Goal: Task Accomplishment & Management: Use online tool/utility

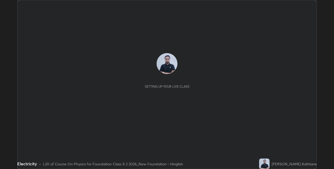
scroll to position [169, 334]
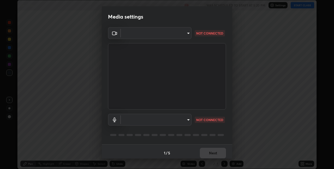
type input "36e128aea5a76c441567214939eeabbf24327133292da18f50fe7275e7648a53"
type input "communications"
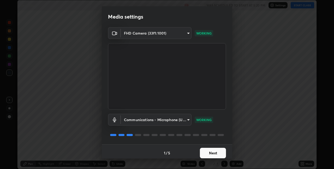
click at [212, 151] on button "Next" at bounding box center [213, 153] width 26 height 10
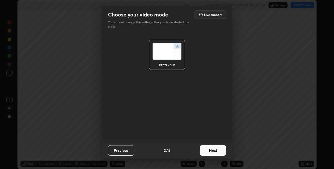
click at [208, 148] on button "Next" at bounding box center [213, 150] width 26 height 10
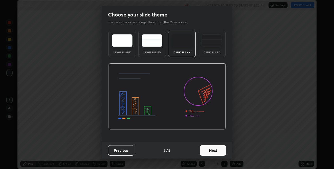
click at [216, 55] on div "Dark Ruled" at bounding box center [212, 44] width 28 height 26
click at [207, 149] on button "Next" at bounding box center [213, 150] width 26 height 10
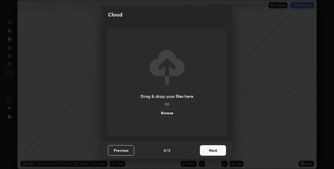
click at [207, 149] on button "Next" at bounding box center [213, 150] width 26 height 10
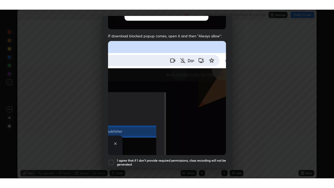
scroll to position [109, 0]
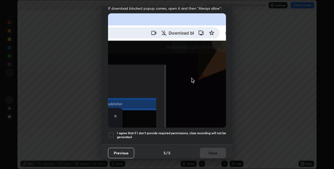
click at [207, 131] on h5 "I agree that if I don't provide required permissions, class recording will not …" at bounding box center [171, 135] width 109 height 8
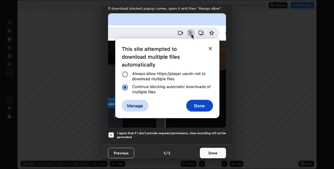
click at [207, 148] on button "Done" at bounding box center [213, 153] width 26 height 10
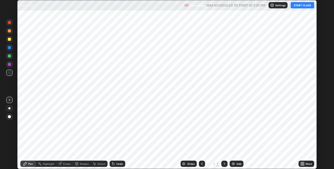
click at [302, 5] on button "START CLASS" at bounding box center [303, 5] width 24 height 6
click at [304, 164] on icon at bounding box center [303, 164] width 1 height 1
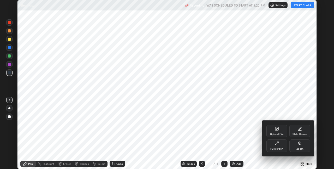
click at [277, 134] on div "Upload File" at bounding box center [277, 134] width 14 height 3
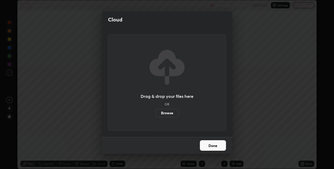
click at [164, 112] on label "Browse" at bounding box center [167, 113] width 23 height 8
click at [156, 112] on input "Browse" at bounding box center [156, 113] width 0 height 8
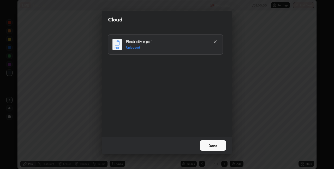
click at [212, 144] on button "Done" at bounding box center [213, 145] width 26 height 10
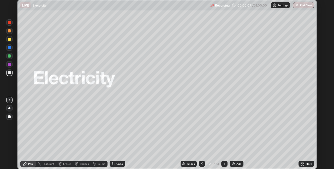
click at [305, 164] on icon at bounding box center [303, 163] width 4 height 4
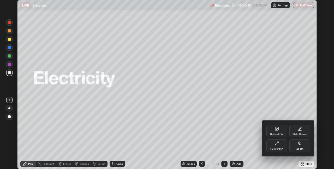
click at [280, 144] on div "Full screen" at bounding box center [277, 145] width 21 height 13
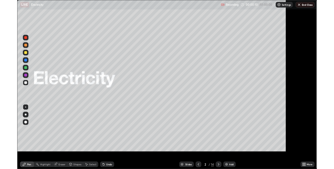
scroll to position [188, 334]
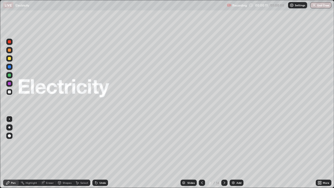
click at [223, 169] on icon at bounding box center [225, 183] width 4 height 4
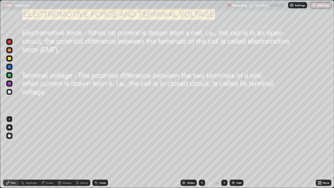
click at [82, 169] on div "Select" at bounding box center [84, 183] width 8 height 3
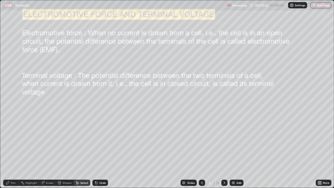
click at [98, 114] on div "0 ° Undo Copy Duplicate Duplicate to new slide Delete" at bounding box center [167, 94] width 334 height 188
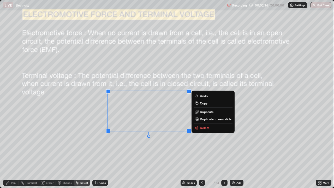
click at [198, 128] on icon at bounding box center [197, 128] width 2 height 2
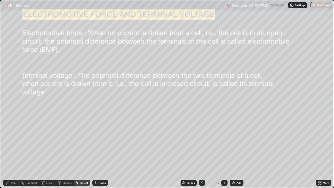
click at [10, 169] on div "Pen" at bounding box center [11, 183] width 16 height 6
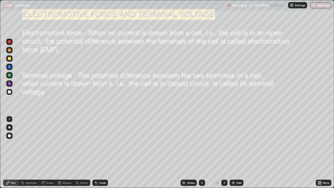
click at [8, 75] on div at bounding box center [9, 75] width 3 height 3
click at [224, 169] on icon at bounding box center [225, 183] width 4 height 4
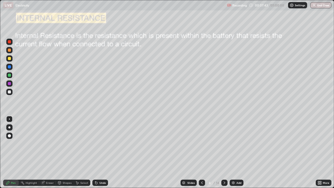
click at [202, 169] on icon at bounding box center [202, 183] width 4 height 4
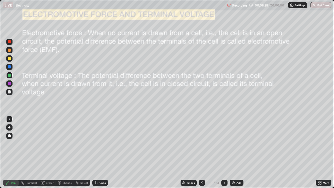
click at [10, 84] on div at bounding box center [9, 83] width 3 height 3
click at [9, 84] on div at bounding box center [9, 83] width 3 height 3
click at [224, 169] on icon at bounding box center [225, 183] width 4 height 4
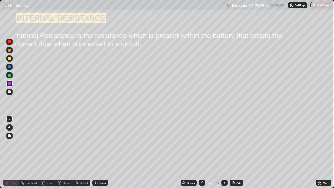
click at [9, 84] on div at bounding box center [9, 83] width 3 height 3
click at [10, 51] on div at bounding box center [9, 50] width 3 height 3
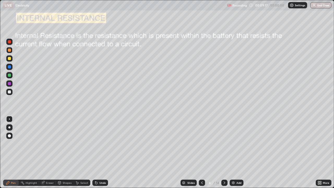
click at [104, 169] on div "Undo" at bounding box center [103, 183] width 7 height 3
click at [100, 169] on div "Undo" at bounding box center [101, 183] width 16 height 6
click at [103, 169] on div "Undo" at bounding box center [103, 183] width 7 height 3
click at [102, 169] on div "Undo" at bounding box center [103, 183] width 7 height 3
click at [10, 66] on div at bounding box center [9, 66] width 3 height 3
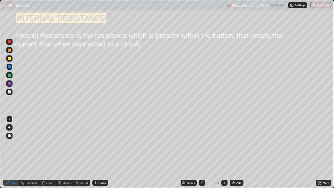
click at [224, 169] on icon at bounding box center [225, 183] width 4 height 4
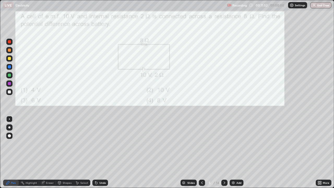
click at [9, 60] on div at bounding box center [9, 58] width 3 height 3
click at [11, 49] on div at bounding box center [9, 50] width 3 height 3
click at [10, 50] on div at bounding box center [9, 50] width 3 height 3
click at [9, 76] on div at bounding box center [9, 75] width 3 height 3
click at [9, 85] on div at bounding box center [9, 83] width 3 height 3
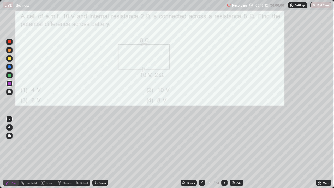
click at [10, 85] on div at bounding box center [9, 83] width 3 height 3
click at [9, 51] on div at bounding box center [9, 50] width 3 height 3
click at [47, 169] on div "Eraser" at bounding box center [50, 183] width 8 height 3
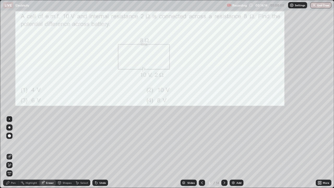
click at [13, 169] on div "Pen" at bounding box center [13, 183] width 5 height 3
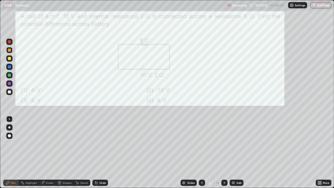
click at [10, 75] on div at bounding box center [9, 75] width 3 height 3
click at [99, 169] on div "Undo" at bounding box center [101, 183] width 16 height 6
click at [101, 169] on div "Undo" at bounding box center [101, 183] width 16 height 6
click at [100, 169] on div "Undo" at bounding box center [101, 183] width 16 height 6
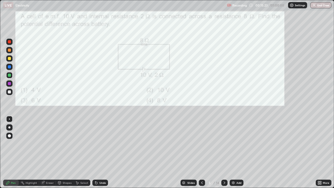
click at [99, 169] on div "Undo" at bounding box center [101, 183] width 16 height 6
click at [222, 169] on div at bounding box center [225, 183] width 6 height 6
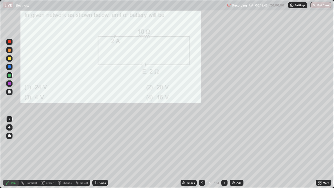
click at [10, 75] on div at bounding box center [9, 75] width 3 height 3
click at [222, 169] on div at bounding box center [225, 183] width 6 height 6
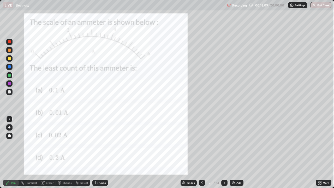
click at [9, 84] on div at bounding box center [9, 83] width 3 height 3
click at [95, 169] on icon at bounding box center [96, 183] width 2 height 2
click at [95, 169] on icon at bounding box center [95, 182] width 1 height 1
click at [95, 169] on icon at bounding box center [96, 183] width 2 height 2
click at [9, 76] on div at bounding box center [9, 75] width 3 height 3
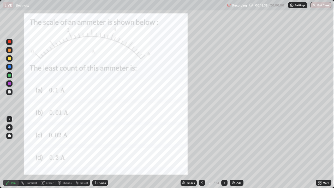
click at [10, 49] on div at bounding box center [9, 50] width 3 height 3
click at [224, 169] on icon at bounding box center [225, 183] width 4 height 4
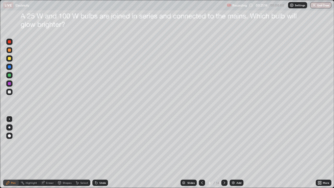
click at [9, 128] on div at bounding box center [9, 127] width 2 height 2
click at [10, 93] on div at bounding box center [9, 91] width 3 height 3
click at [9, 93] on div at bounding box center [9, 91] width 3 height 3
click at [100, 169] on div "Undo" at bounding box center [101, 183] width 16 height 6
click at [8, 93] on div at bounding box center [9, 91] width 3 height 3
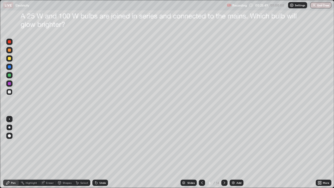
click at [225, 169] on div at bounding box center [225, 183] width 6 height 6
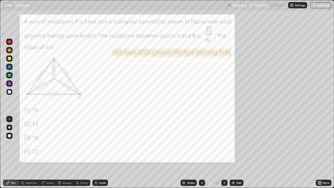
click at [10, 50] on div at bounding box center [9, 50] width 3 height 3
click at [98, 169] on div "Undo" at bounding box center [101, 183] width 16 height 6
click at [9, 75] on div at bounding box center [9, 75] width 3 height 3
click at [10, 76] on div at bounding box center [9, 75] width 3 height 3
click at [100, 169] on div "Undo" at bounding box center [103, 183] width 7 height 3
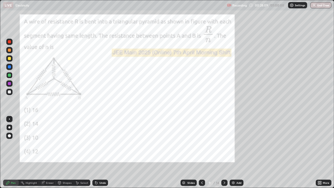
click at [100, 169] on div "Undo" at bounding box center [103, 183] width 7 height 3
click at [100, 169] on div "Undo" at bounding box center [101, 183] width 16 height 6
click at [99, 169] on div "Undo" at bounding box center [101, 183] width 16 height 6
click at [100, 169] on div "Undo" at bounding box center [101, 183] width 16 height 6
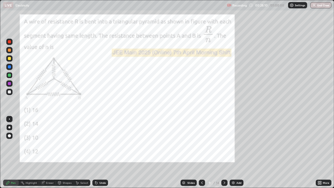
click at [102, 169] on div "Undo" at bounding box center [103, 183] width 7 height 3
click at [9, 128] on div at bounding box center [9, 127] width 2 height 2
click at [7, 125] on div at bounding box center [9, 127] width 6 height 6
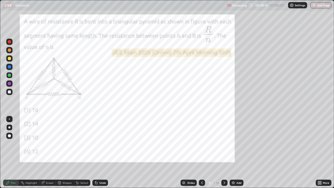
click at [9, 92] on div at bounding box center [9, 91] width 3 height 3
click at [10, 84] on div at bounding box center [9, 83] width 3 height 3
click at [10, 50] on div at bounding box center [9, 50] width 3 height 3
click at [9, 50] on div at bounding box center [9, 50] width 3 height 3
click at [46, 169] on div "Eraser" at bounding box center [50, 183] width 8 height 3
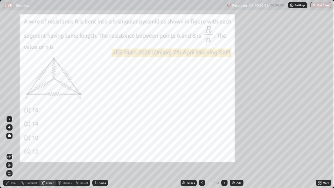
click at [9, 128] on div at bounding box center [9, 127] width 2 height 2
click at [10, 169] on icon at bounding box center [8, 183] width 4 height 4
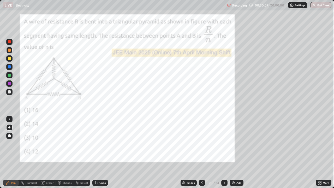
click at [10, 75] on div at bounding box center [9, 75] width 3 height 3
click at [50, 169] on div "Eraser" at bounding box center [50, 183] width 8 height 3
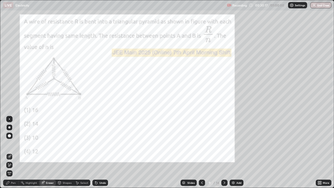
click at [13, 169] on div "Pen" at bounding box center [13, 183] width 5 height 3
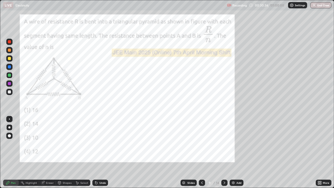
click at [9, 83] on div at bounding box center [9, 83] width 3 height 3
click at [79, 169] on div "Select" at bounding box center [82, 183] width 17 height 6
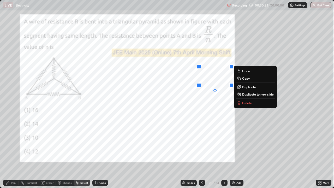
click at [245, 101] on p "Delete" at bounding box center [248, 103] width 10 height 4
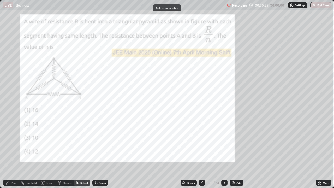
click at [11, 169] on div "Pen" at bounding box center [11, 183] width 16 height 6
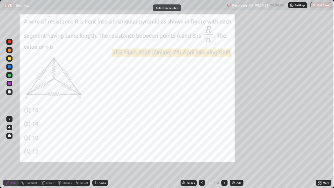
click at [9, 84] on div at bounding box center [9, 83] width 3 height 3
click at [224, 169] on icon at bounding box center [225, 183] width 4 height 4
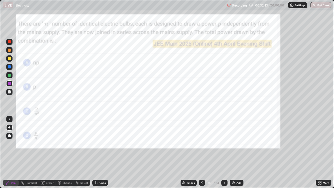
click at [236, 169] on div "Add" at bounding box center [237, 183] width 14 height 6
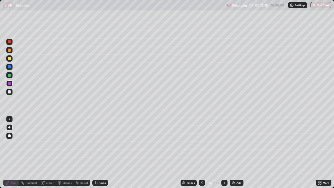
click at [10, 169] on div "Pen" at bounding box center [11, 183] width 16 height 6
click at [9, 130] on div at bounding box center [9, 127] width 6 height 6
click at [9, 128] on div at bounding box center [9, 127] width 2 height 2
click at [9, 92] on div at bounding box center [9, 91] width 3 height 3
click at [82, 169] on div "Select" at bounding box center [84, 183] width 8 height 3
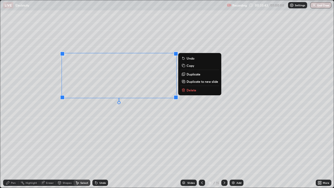
click at [189, 107] on div "0 ° Undo Copy Duplicate Duplicate to new slide Delete" at bounding box center [167, 94] width 334 height 188
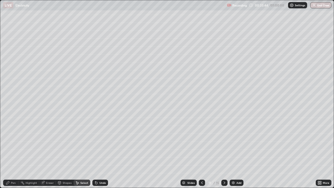
click at [7, 169] on icon at bounding box center [7, 182] width 3 height 3
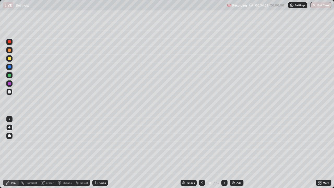
click at [84, 169] on div "Select" at bounding box center [84, 183] width 8 height 3
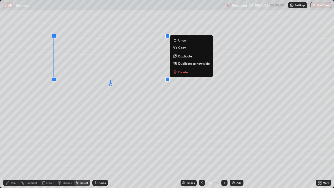
click at [146, 107] on div "0 ° Undo Copy Duplicate Duplicate to new slide Delete" at bounding box center [167, 94] width 334 height 188
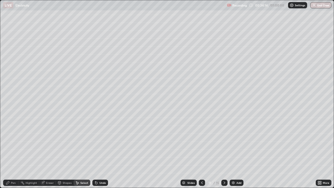
click at [11, 169] on div "Pen" at bounding box center [11, 183] width 16 height 6
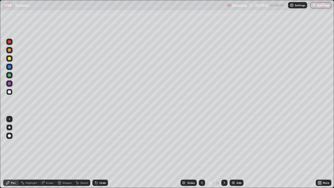
click at [101, 169] on div "Undo" at bounding box center [101, 183] width 16 height 6
click at [100, 169] on div "Undo" at bounding box center [103, 183] width 7 height 3
click at [99, 169] on div "Undo" at bounding box center [101, 183] width 16 height 6
click at [102, 169] on div "Undo" at bounding box center [101, 183] width 16 height 6
click at [102, 169] on div "Undo" at bounding box center [103, 183] width 7 height 3
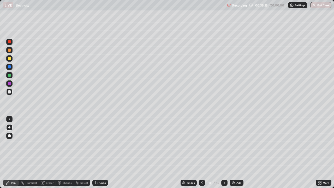
click at [100, 169] on div "Undo" at bounding box center [103, 183] width 7 height 3
click at [102, 169] on div "Undo" at bounding box center [103, 183] width 7 height 3
click at [100, 169] on div "Undo" at bounding box center [101, 183] width 16 height 6
click at [101, 169] on div "Undo" at bounding box center [101, 183] width 16 height 6
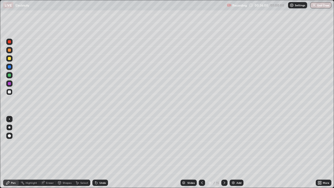
click at [321, 169] on icon at bounding box center [320, 183] width 1 height 1
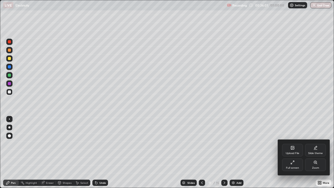
click at [294, 167] on div "Full screen" at bounding box center [292, 168] width 13 height 3
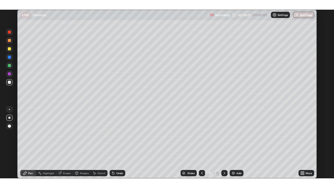
scroll to position [25963, 25798]
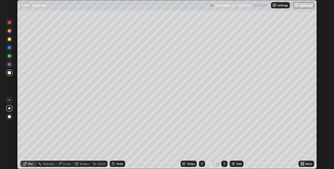
click at [304, 164] on icon at bounding box center [303, 164] width 1 height 1
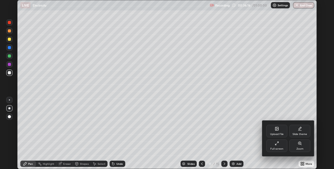
click at [279, 131] on div "Upload File" at bounding box center [277, 131] width 21 height 13
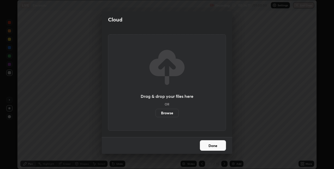
click at [284, 144] on div "Cloud Drag & drop your files here OR Browse Done" at bounding box center [167, 84] width 334 height 169
click at [212, 145] on button "Done" at bounding box center [213, 145] width 26 height 10
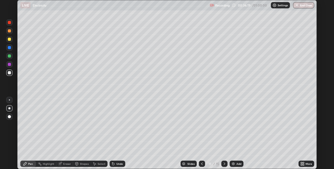
click at [307, 164] on div "More" at bounding box center [309, 163] width 7 height 3
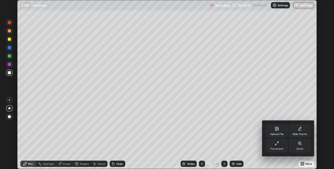
click at [279, 146] on div "Full screen" at bounding box center [277, 145] width 21 height 13
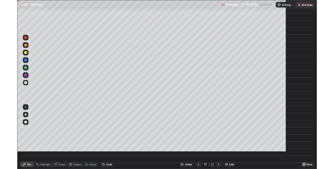
scroll to position [188, 334]
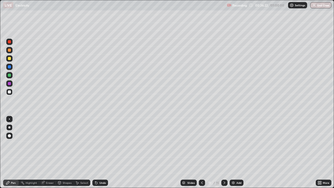
click at [101, 169] on div "Undo" at bounding box center [103, 183] width 7 height 3
click at [234, 169] on img at bounding box center [234, 183] width 4 height 4
click at [11, 50] on div at bounding box center [9, 50] width 3 height 3
click at [100, 169] on div "Undo" at bounding box center [101, 183] width 16 height 6
click at [101, 169] on div "Undo" at bounding box center [101, 183] width 16 height 6
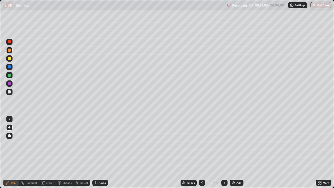
click at [100, 169] on div "Undo" at bounding box center [101, 183] width 16 height 6
click at [103, 169] on div "Undo" at bounding box center [101, 183] width 16 height 6
click at [100, 169] on div "Undo" at bounding box center [103, 183] width 7 height 3
click at [204, 169] on div at bounding box center [202, 183] width 6 height 6
click at [202, 169] on icon at bounding box center [202, 183] width 4 height 4
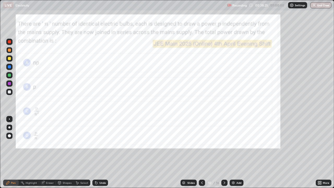
click at [225, 169] on icon at bounding box center [225, 183] width 4 height 4
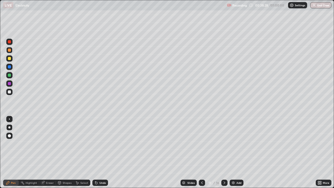
click at [224, 169] on icon at bounding box center [225, 183] width 4 height 4
click at [225, 169] on div at bounding box center [225, 183] width 6 height 6
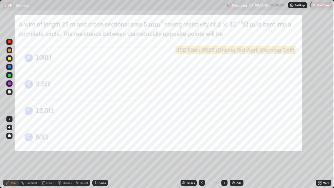
click at [9, 75] on div at bounding box center [9, 75] width 3 height 3
click at [63, 169] on div "Shapes" at bounding box center [67, 183] width 9 height 3
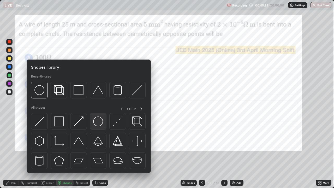
click at [98, 120] on img at bounding box center [98, 122] width 10 height 10
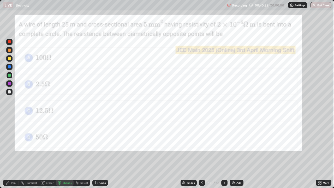
click at [11, 169] on div "Pen" at bounding box center [11, 183] width 16 height 6
click at [10, 128] on div at bounding box center [9, 127] width 2 height 2
click at [11, 91] on div at bounding box center [9, 91] width 3 height 3
click at [10, 91] on div at bounding box center [9, 91] width 3 height 3
click at [10, 75] on div at bounding box center [9, 75] width 3 height 3
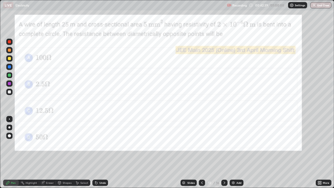
click at [11, 85] on div at bounding box center [9, 83] width 6 height 6
click at [224, 169] on icon at bounding box center [225, 183] width 4 height 4
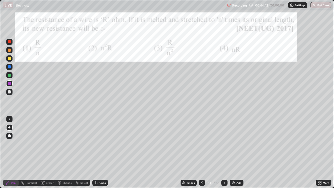
click at [86, 169] on div "Select" at bounding box center [84, 183] width 8 height 3
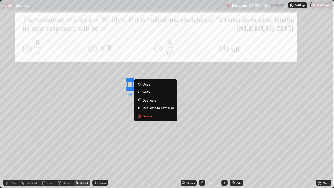
click at [42, 169] on div "Eraser" at bounding box center [47, 183] width 17 height 6
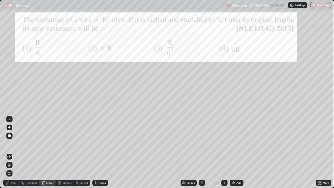
click at [14, 169] on div "Pen" at bounding box center [13, 183] width 5 height 3
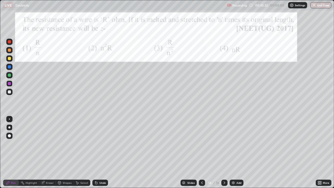
click at [223, 169] on icon at bounding box center [225, 183] width 4 height 4
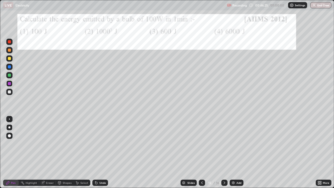
click at [10, 128] on div at bounding box center [9, 127] width 2 height 2
click at [10, 92] on div at bounding box center [9, 91] width 3 height 3
click at [10, 76] on div at bounding box center [9, 75] width 3 height 3
click at [10, 50] on div at bounding box center [9, 50] width 3 height 3
click at [101, 169] on div "Undo" at bounding box center [103, 183] width 7 height 3
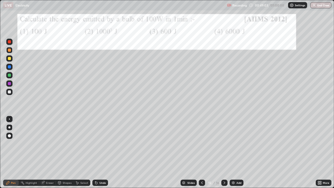
click at [224, 169] on div at bounding box center [225, 183] width 6 height 6
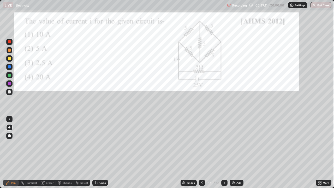
click at [10, 50] on div at bounding box center [9, 50] width 3 height 3
click at [82, 169] on div "Select" at bounding box center [84, 183] width 8 height 3
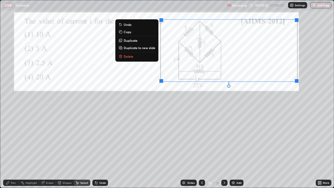
click at [129, 57] on p "Delete" at bounding box center [129, 56] width 10 height 4
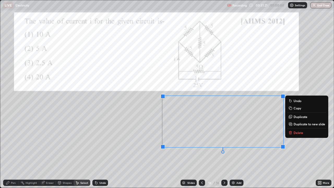
click at [293, 133] on icon at bounding box center [291, 133] width 4 height 4
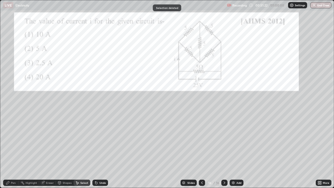
click at [9, 169] on icon at bounding box center [8, 183] width 4 height 4
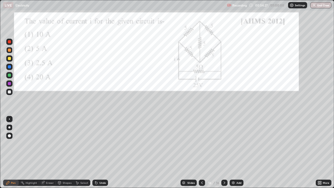
click at [319, 5] on button "End Class" at bounding box center [321, 5] width 21 height 6
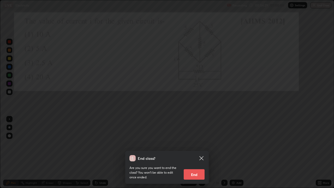
click at [192, 169] on button "End" at bounding box center [194, 174] width 21 height 10
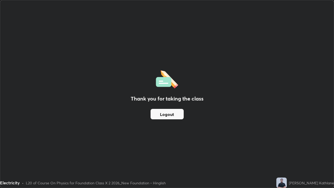
click at [174, 113] on button "Logout" at bounding box center [167, 114] width 33 height 10
click at [214, 156] on div "Thank you for taking the class Logout" at bounding box center [167, 94] width 334 height 188
click at [223, 45] on div "Thank you for taking the class Logout" at bounding box center [167, 94] width 334 height 188
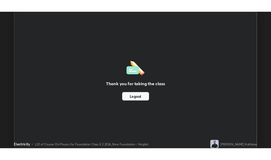
scroll to position [25963, 25798]
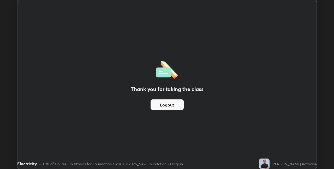
click at [319, 1] on div "Thank you for taking the class Logout Setting up your live class" at bounding box center [167, 84] width 334 height 169
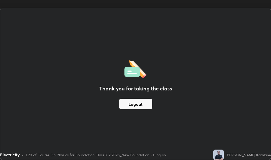
scroll to position [25972, 25861]
